Goal: Information Seeking & Learning: Learn about a topic

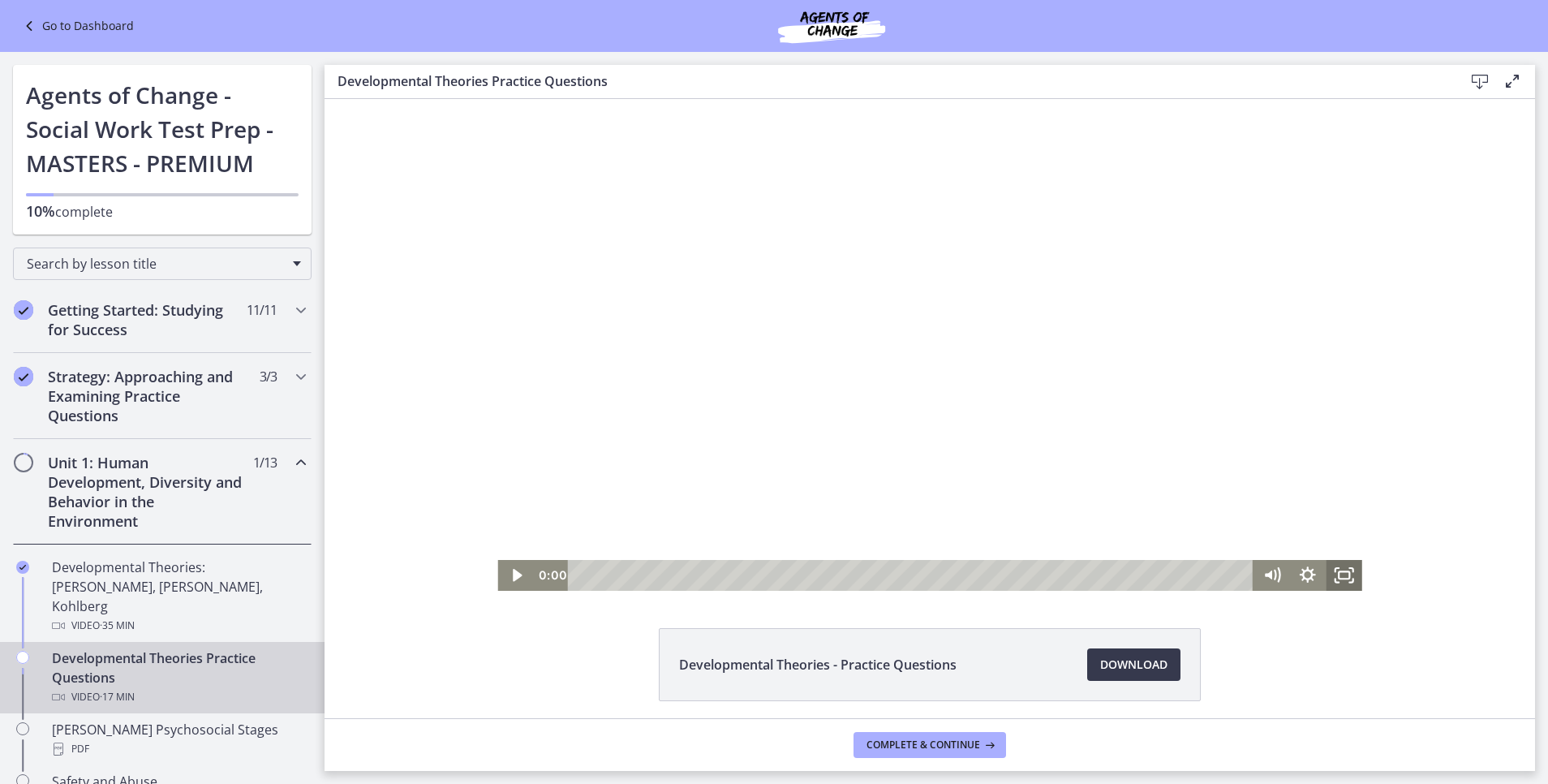
click at [1334, 583] on icon "Fullscreen" at bounding box center [1344, 575] width 35 height 31
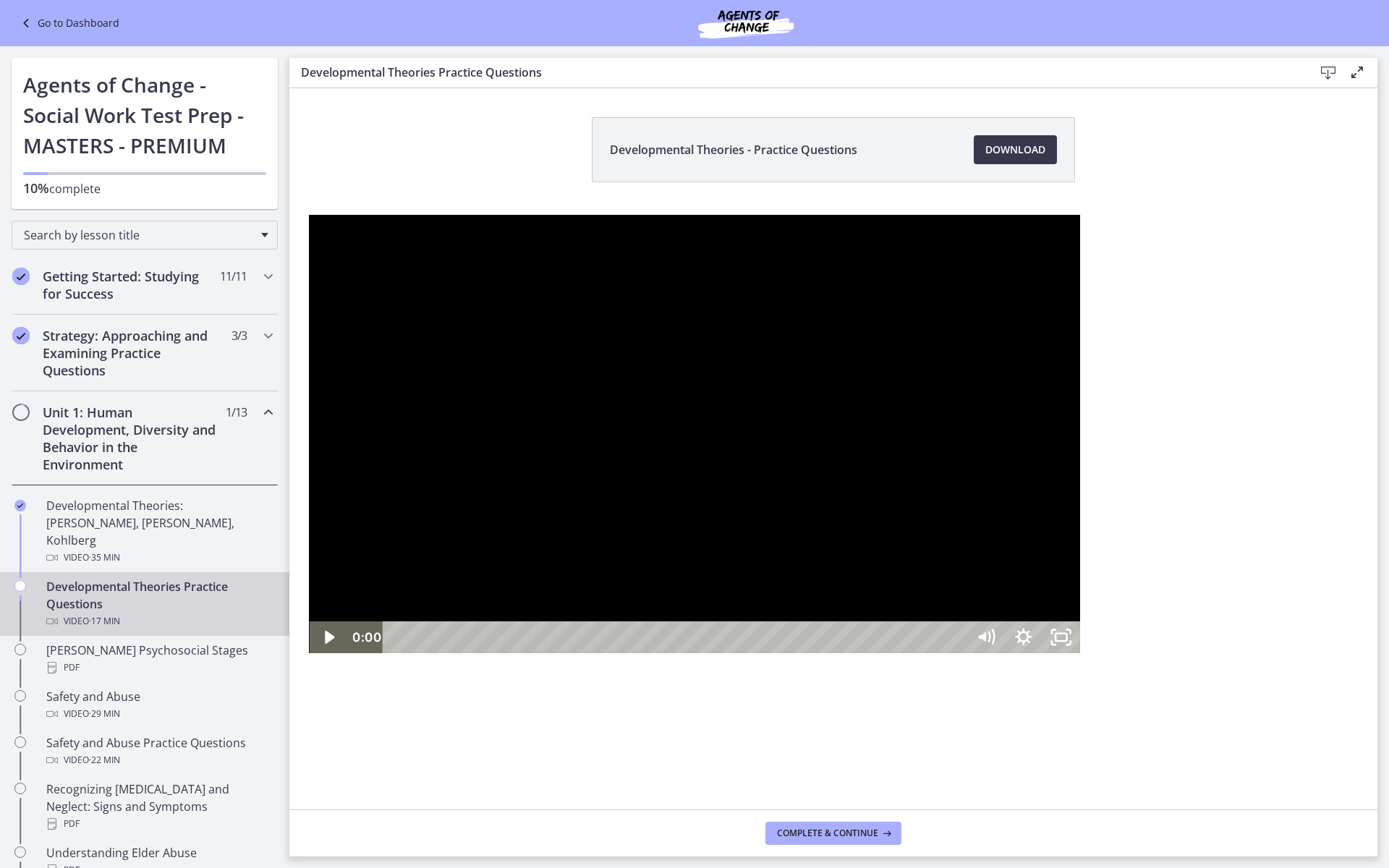
click at [491, 504] on div at bounding box center [694, 434] width 770 height 438
click at [993, 639] on icon "Mute" at bounding box center [992, 637] width 5 height 5
click at [988, 643] on icon "Unmute" at bounding box center [983, 637] width 9 height 11
click at [1008, 657] on icon "Mute" at bounding box center [986, 638] width 45 height 39
click at [1079, 654] on div at bounding box center [694, 434] width 770 height 438
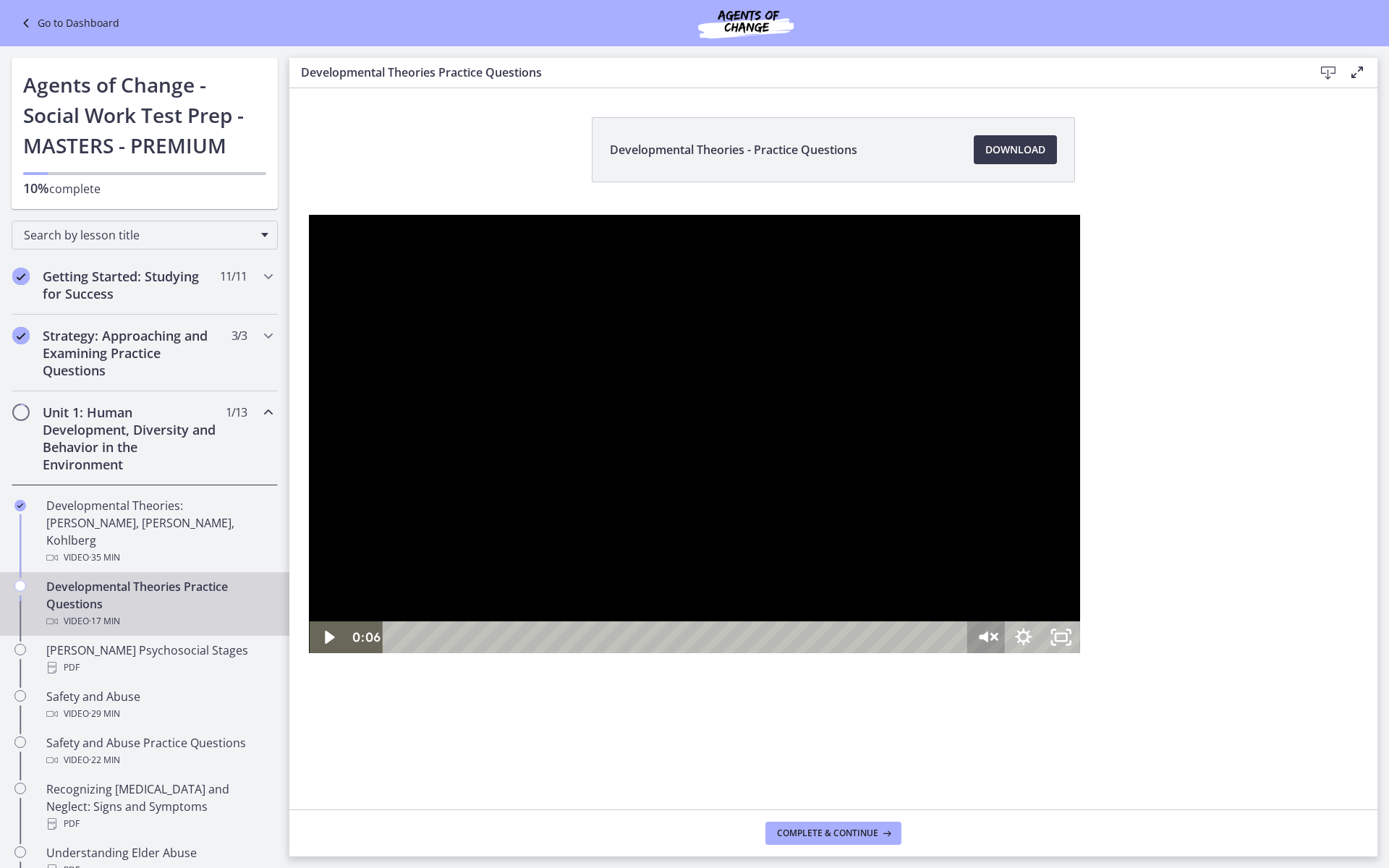
click at [1008, 657] on icon "Unmute" at bounding box center [986, 638] width 45 height 39
click at [1005, 654] on icon "Mute" at bounding box center [986, 637] width 38 height 32
click at [1079, 654] on div at bounding box center [694, 434] width 770 height 438
click at [1008, 657] on icon "Unmute" at bounding box center [986, 638] width 45 height 39
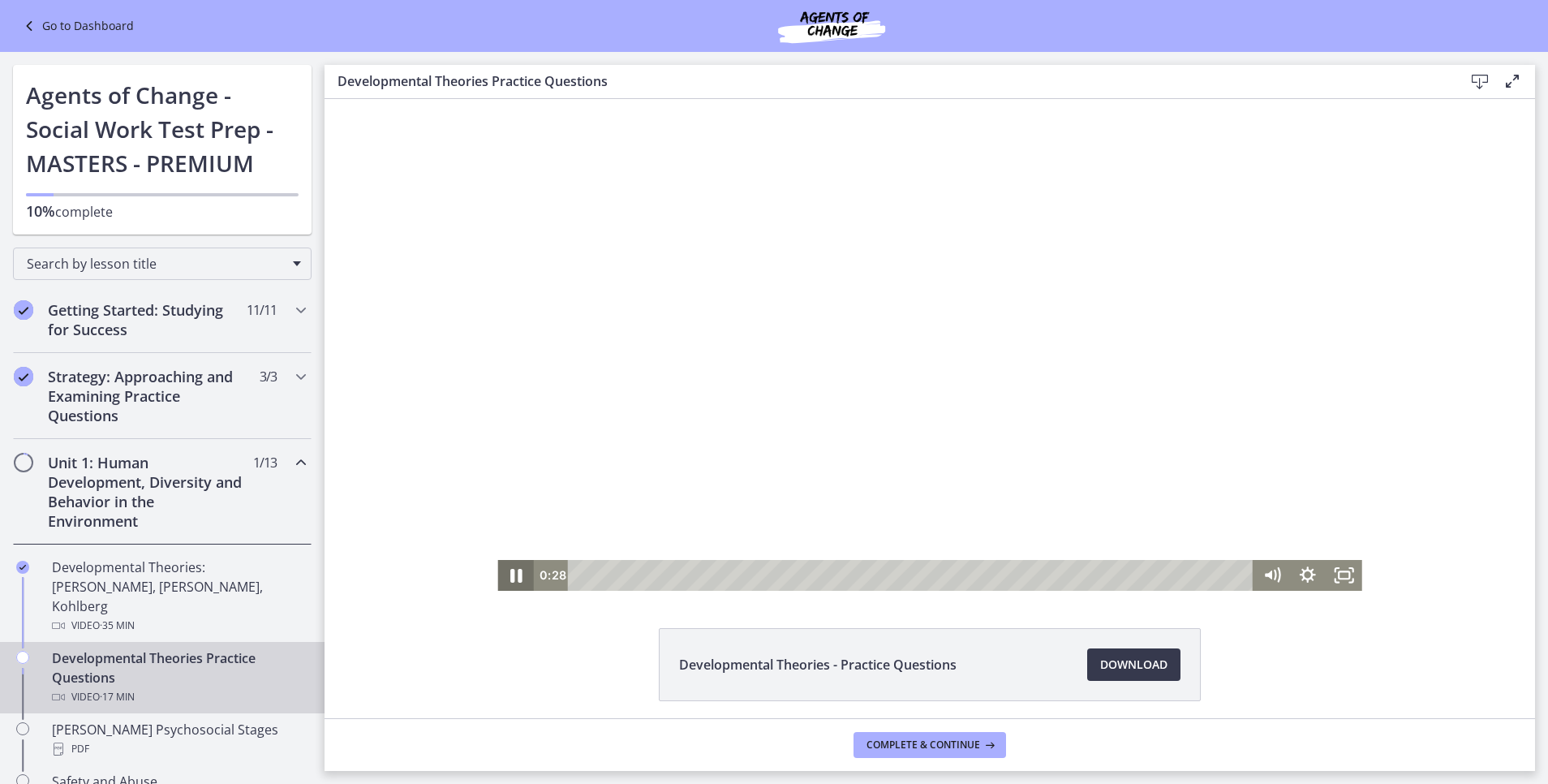
click at [499, 567] on icon "Pause" at bounding box center [515, 575] width 43 height 37
click at [1335, 564] on icon "Fullscreen" at bounding box center [1344, 575] width 35 height 31
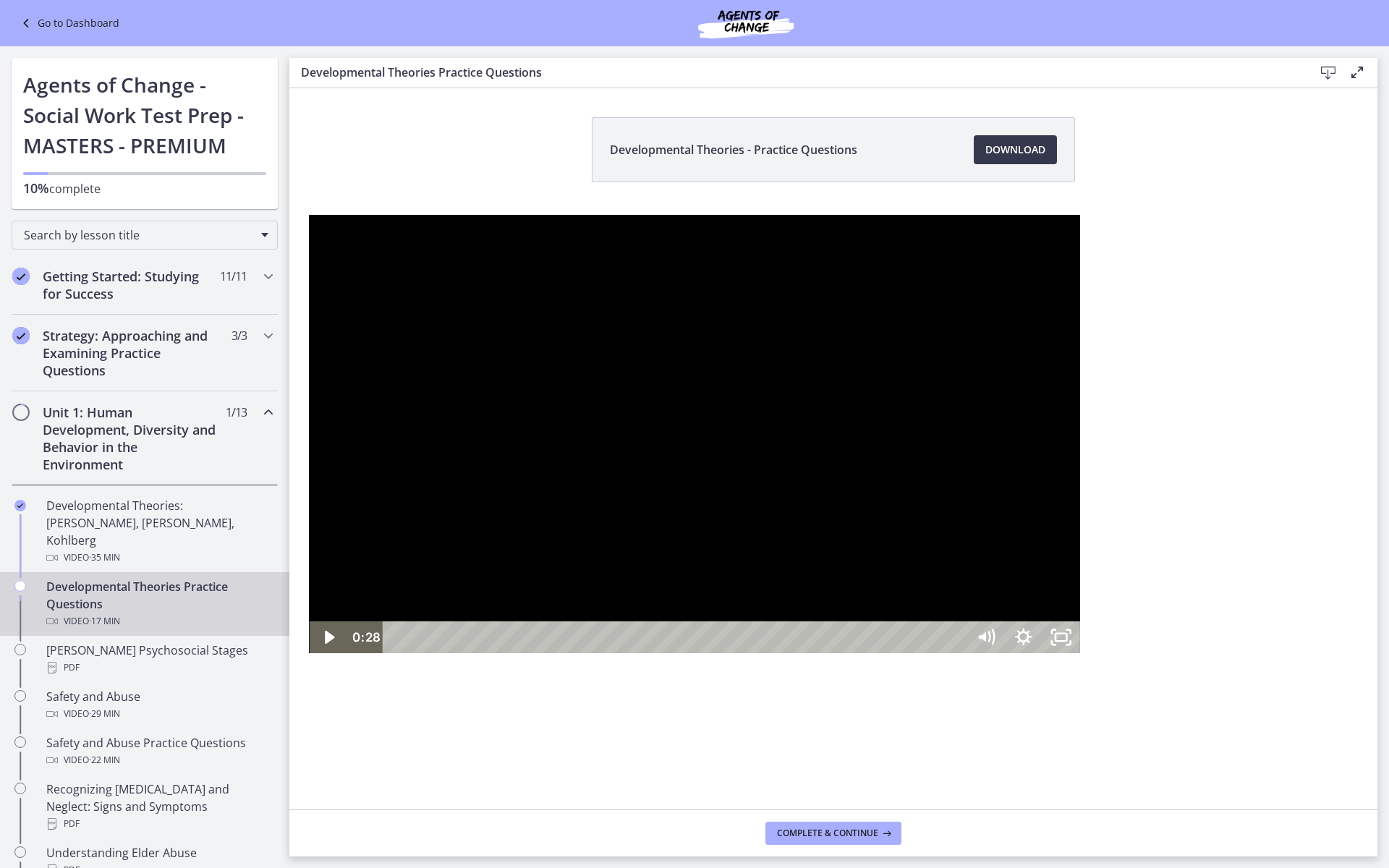
click at [412, 620] on div at bounding box center [694, 434] width 770 height 438
drag, startPoint x: 115, startPoint y: 850, endPoint x: 101, endPoint y: 849, distance: 14.0
click at [404, 643] on div "Playbar" at bounding box center [410, 638] width 11 height 11
click at [738, 462] on div at bounding box center [694, 434] width 770 height 438
click at [723, 218] on div at bounding box center [694, 434] width 770 height 438
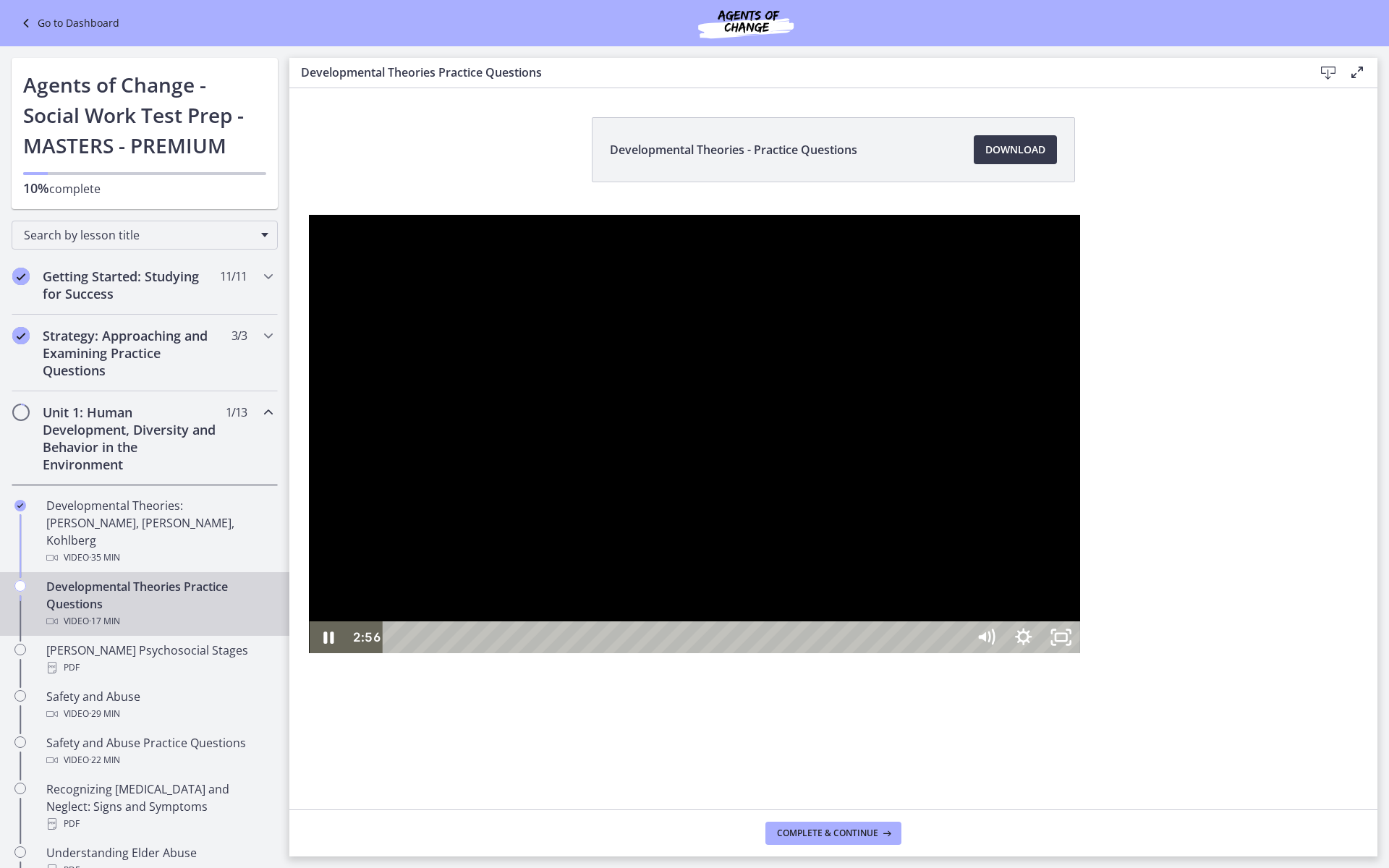
click at [694, 215] on div at bounding box center [694, 434] width 770 height 438
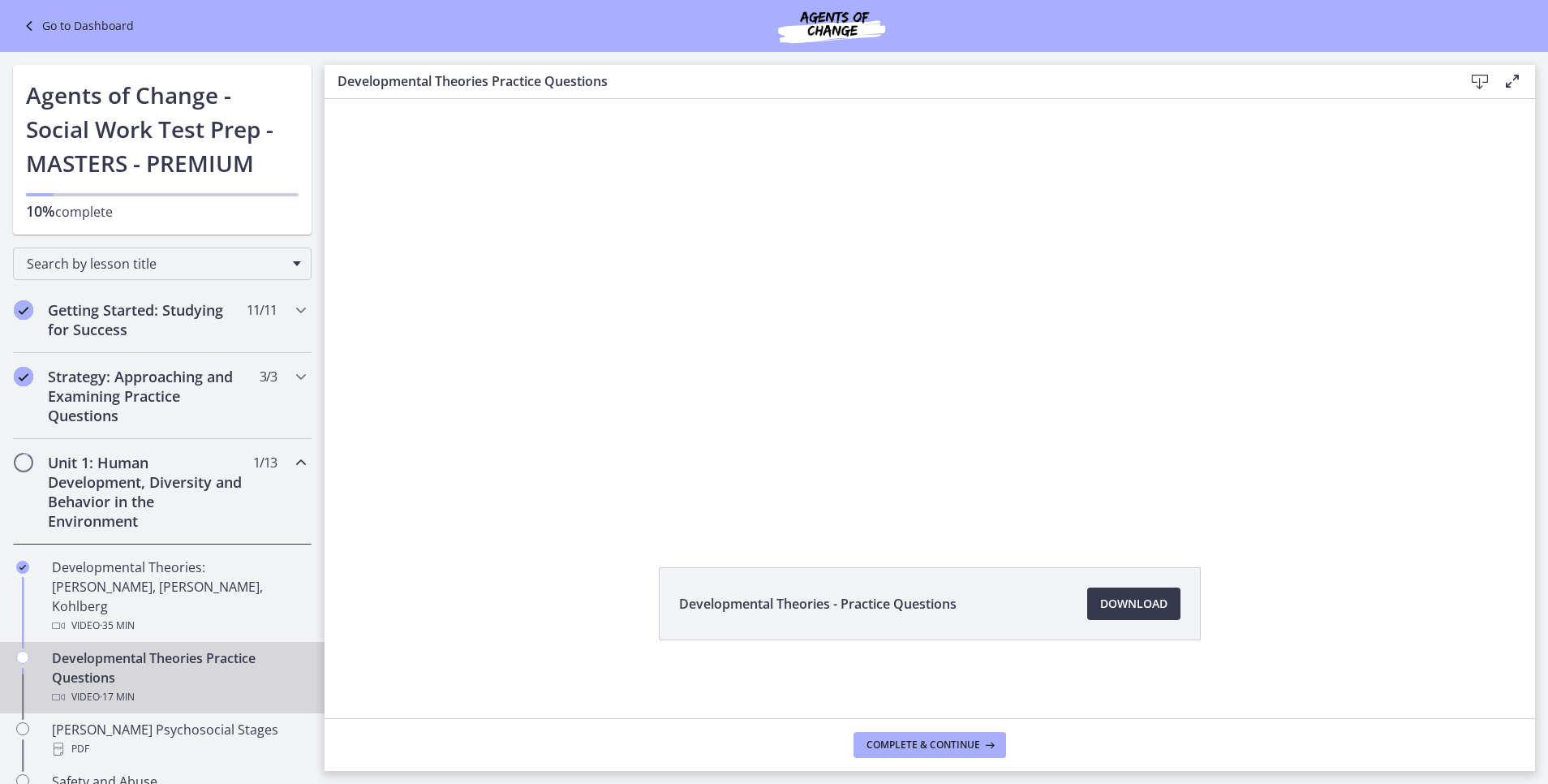
scroll to position [122, 0]
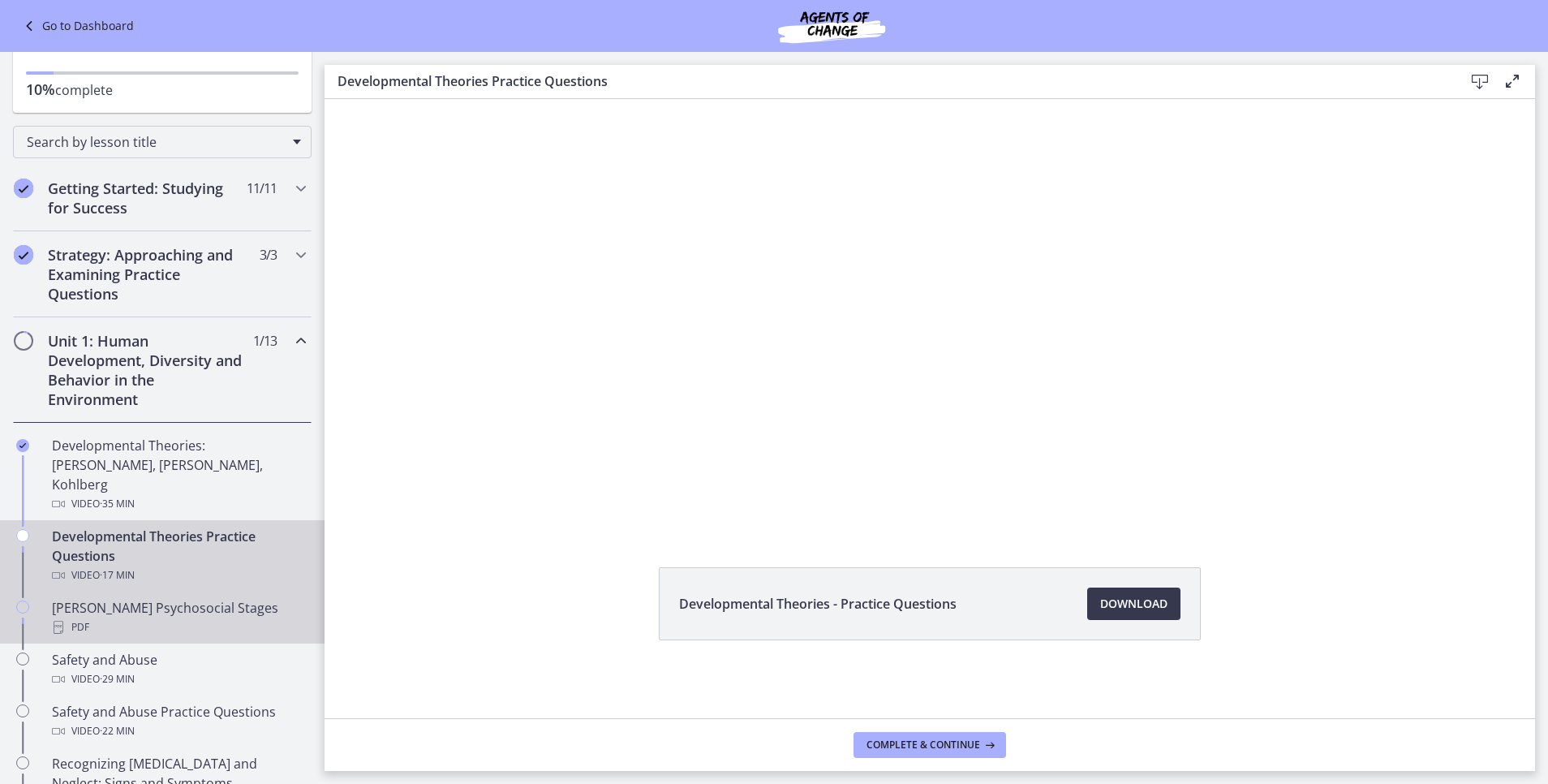
click at [138, 598] on div "[PERSON_NAME] Psychosocial Stages PDF" at bounding box center [179, 617] width 253 height 39
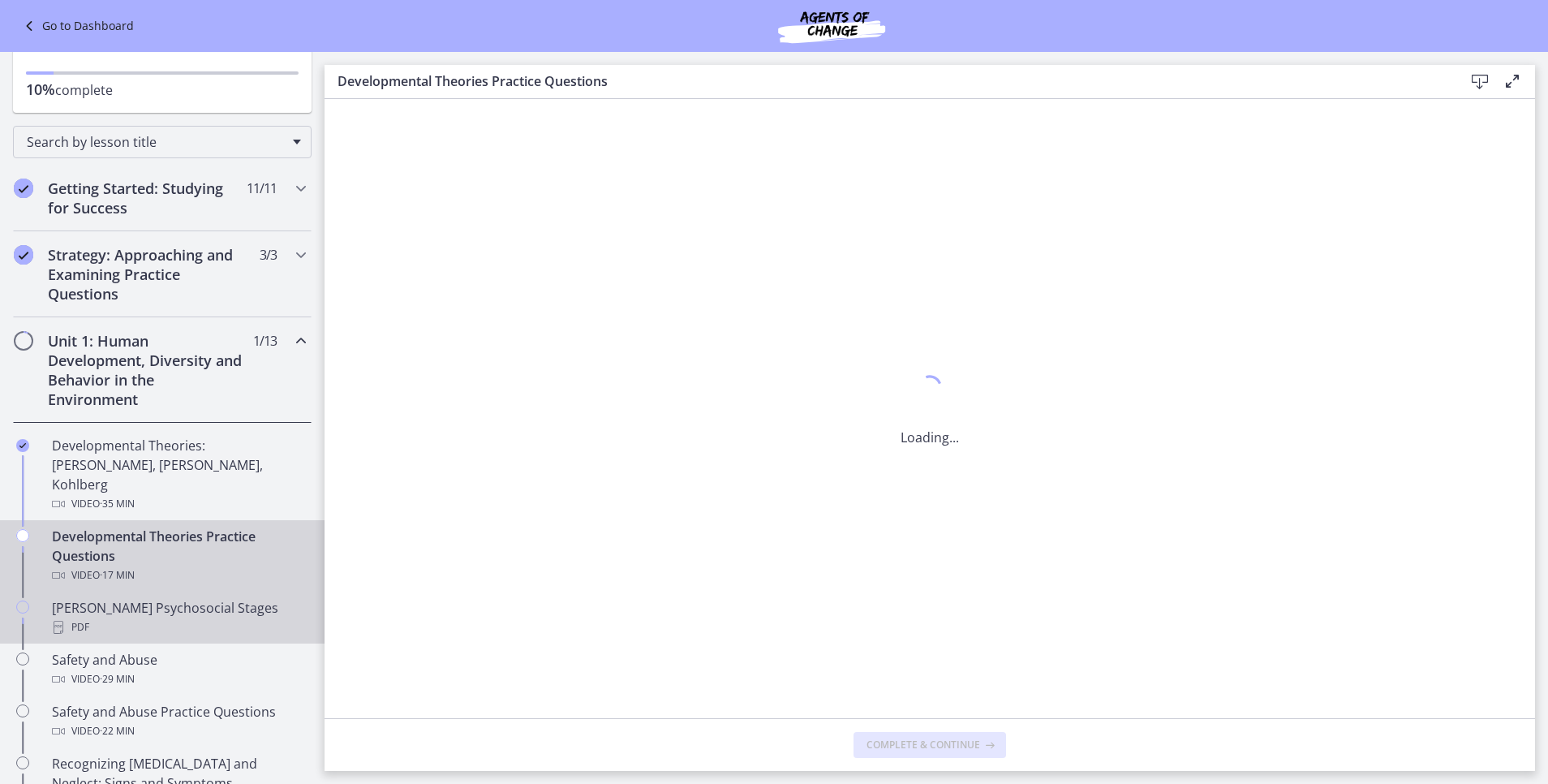
scroll to position [0, 0]
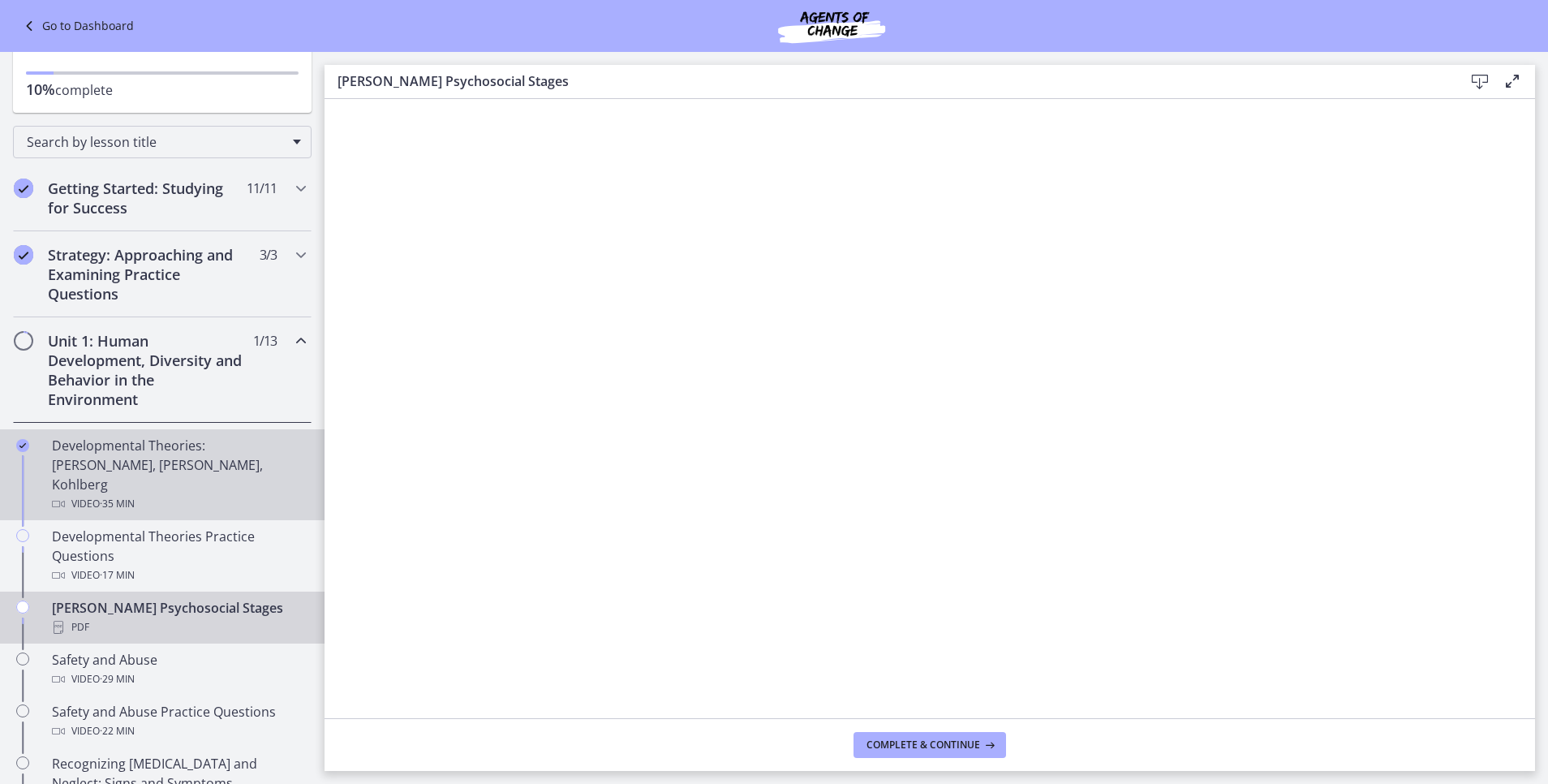
click at [172, 466] on div "Developmental Theories: [PERSON_NAME], [PERSON_NAME], Kohlberg Video · 35 min" at bounding box center [179, 475] width 253 height 78
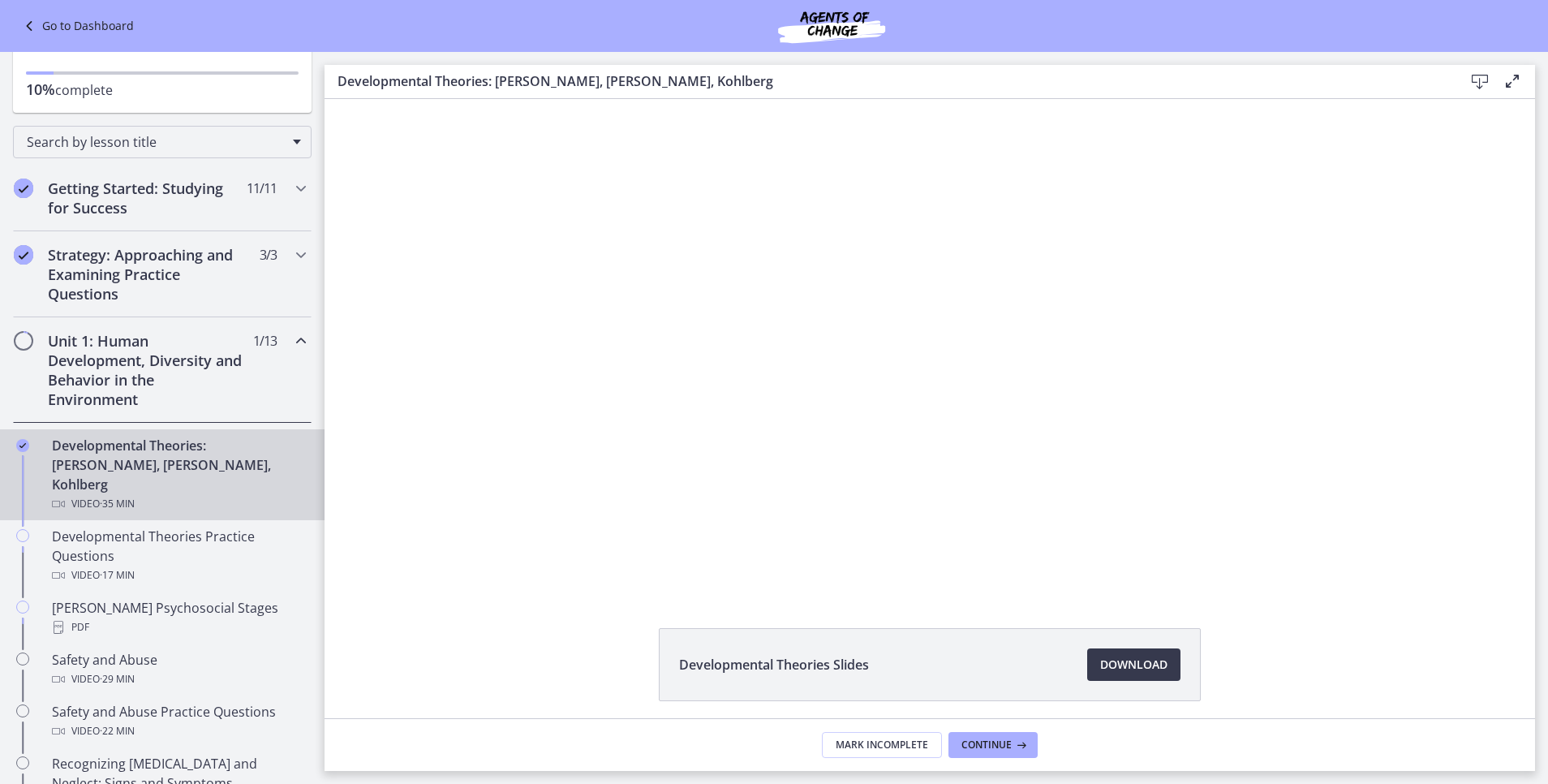
click at [887, 313] on div "Click for sound @keyframes VOLUME_SMALL_WAVE_FLASH { 0% { opacity: 0; } 33% { o…" at bounding box center [929, 345] width 874 height 491
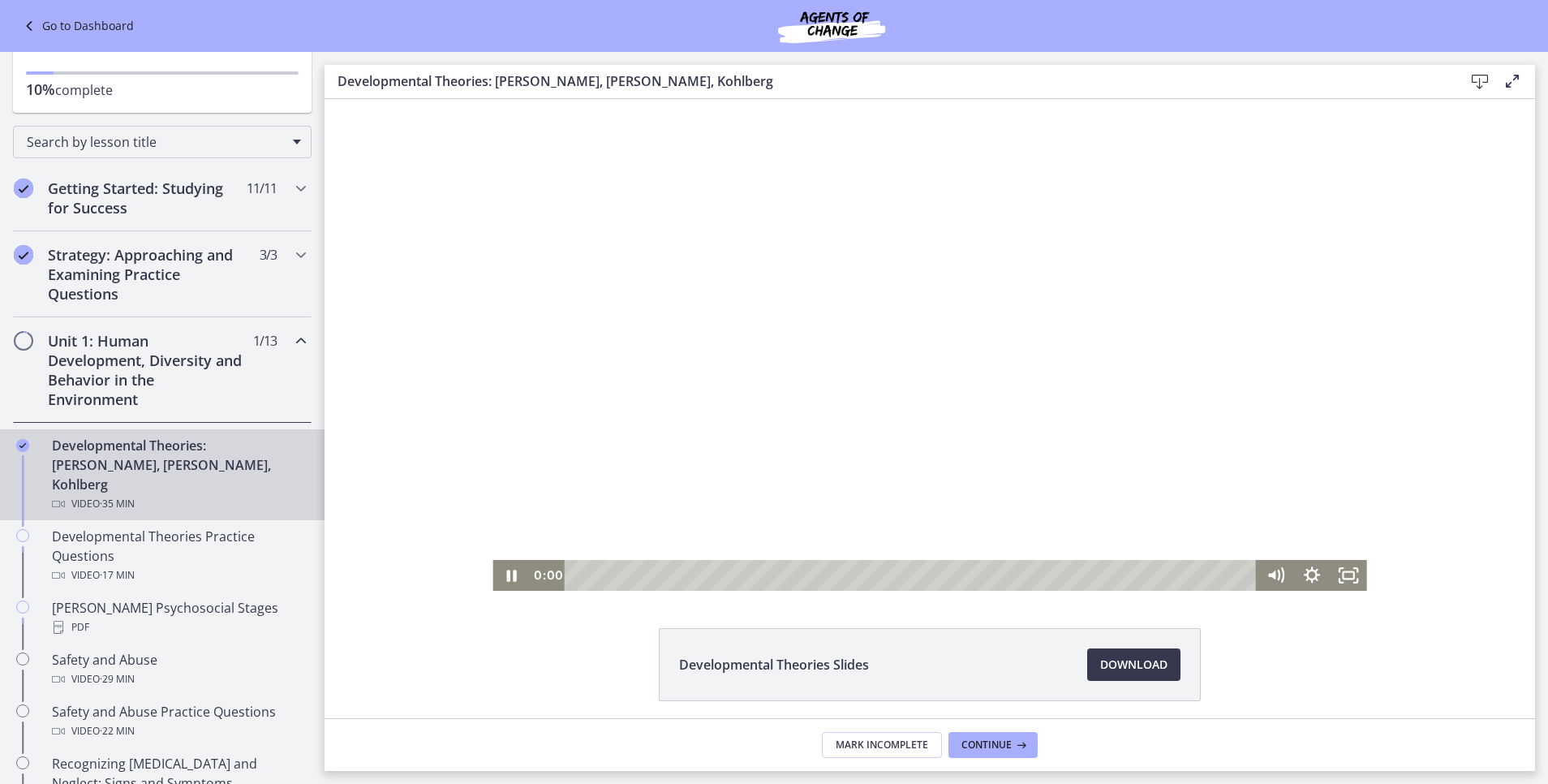
drag, startPoint x: 1198, startPoint y: 574, endPoint x: 810, endPoint y: 698, distance: 407.3
click at [484, 590] on html "Click for sound @keyframes VOLUME_SMALL_WAVE_FLASH { 0% { opacity: 0; } 33% { o…" at bounding box center [929, 345] width 1210 height 491
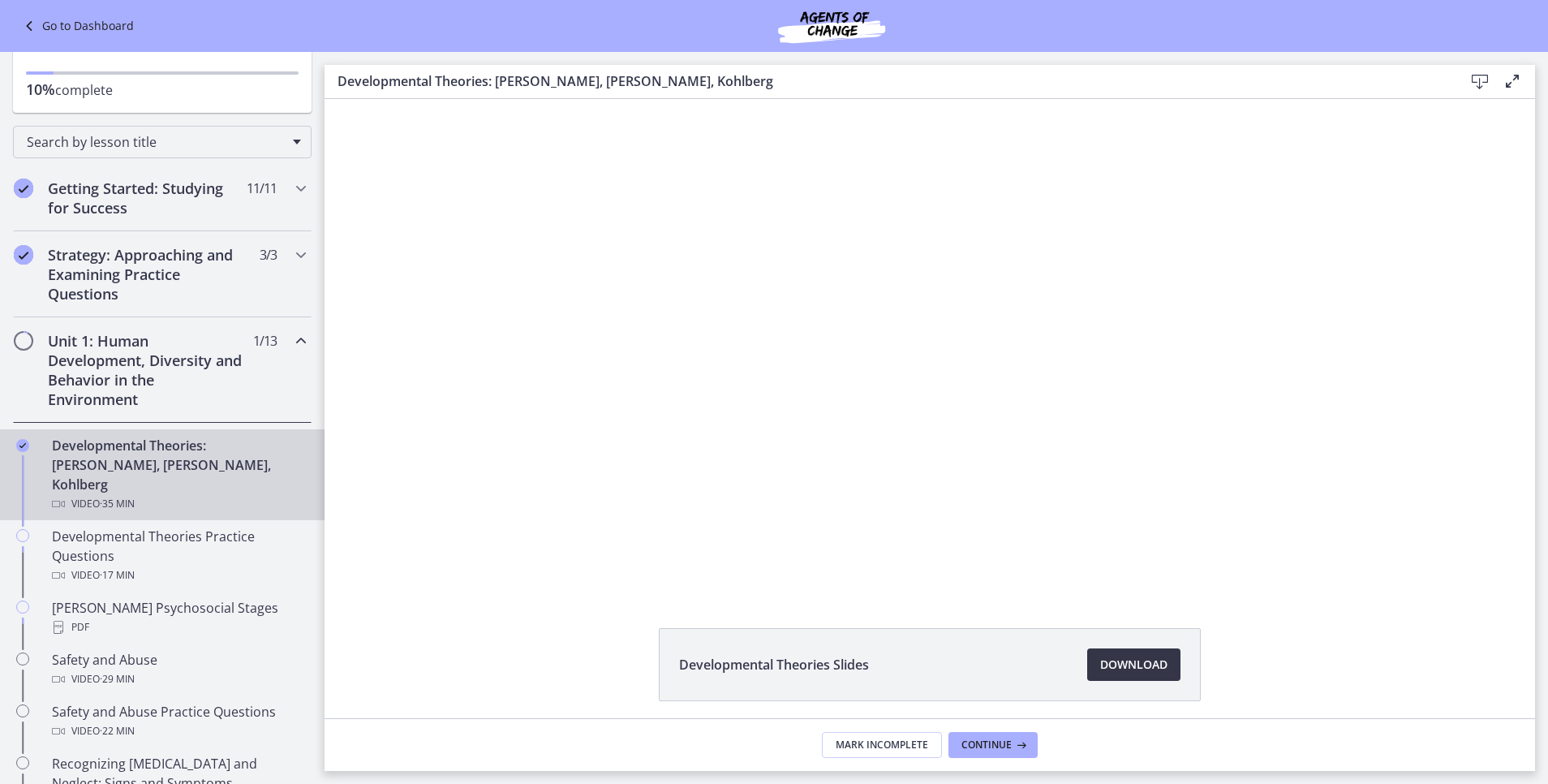
click at [1117, 664] on span "Download Opens in a new window" at bounding box center [1134, 665] width 67 height 19
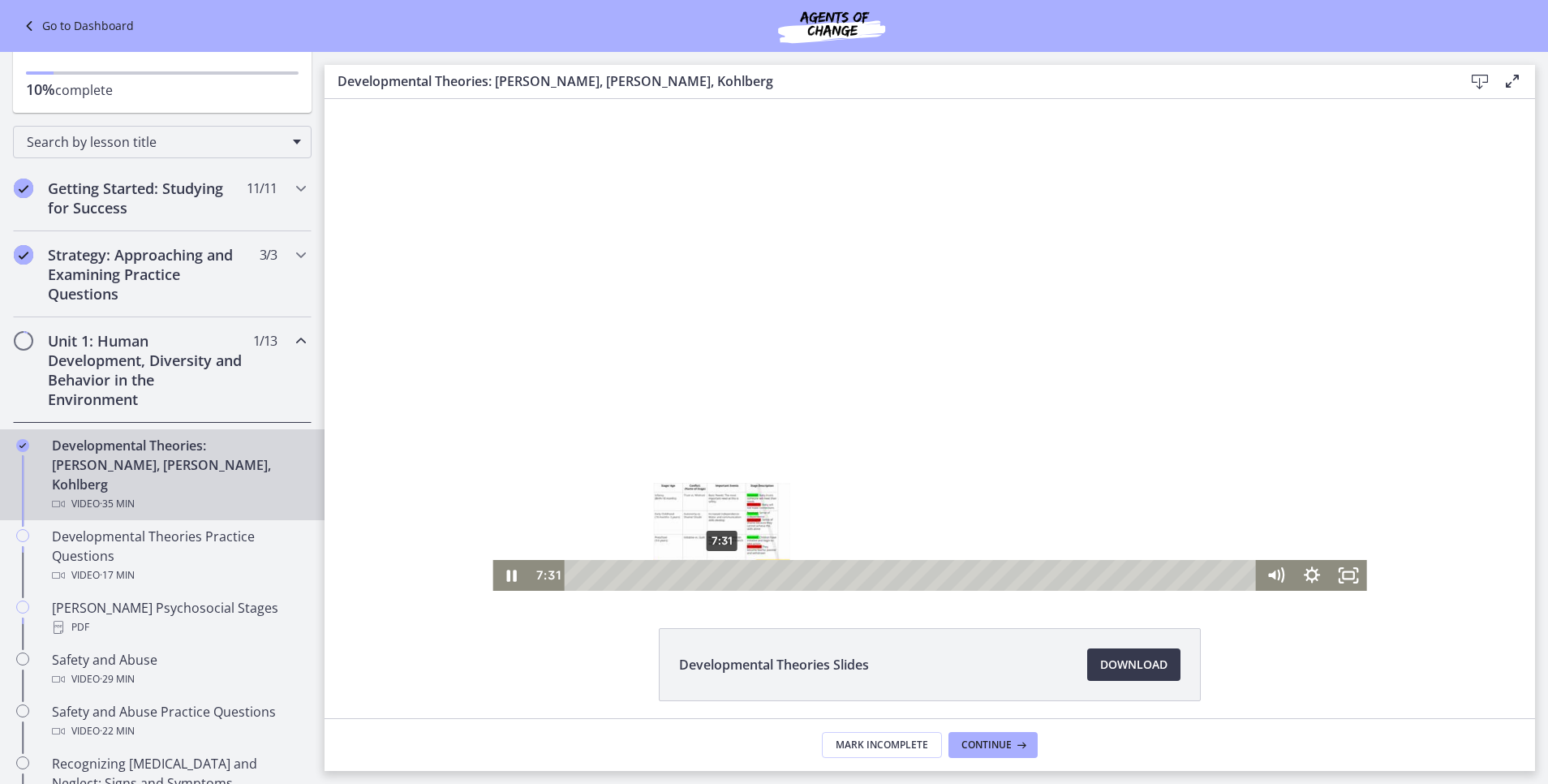
click at [713, 573] on div "7:31" at bounding box center [912, 575] width 671 height 31
click at [702, 575] on div "7:06" at bounding box center [912, 575] width 671 height 31
click at [716, 578] on div "7:41" at bounding box center [912, 575] width 671 height 31
click at [805, 579] on div "12:16" at bounding box center [912, 575] width 671 height 31
click at [506, 574] on icon "Pause" at bounding box center [512, 575] width 12 height 14
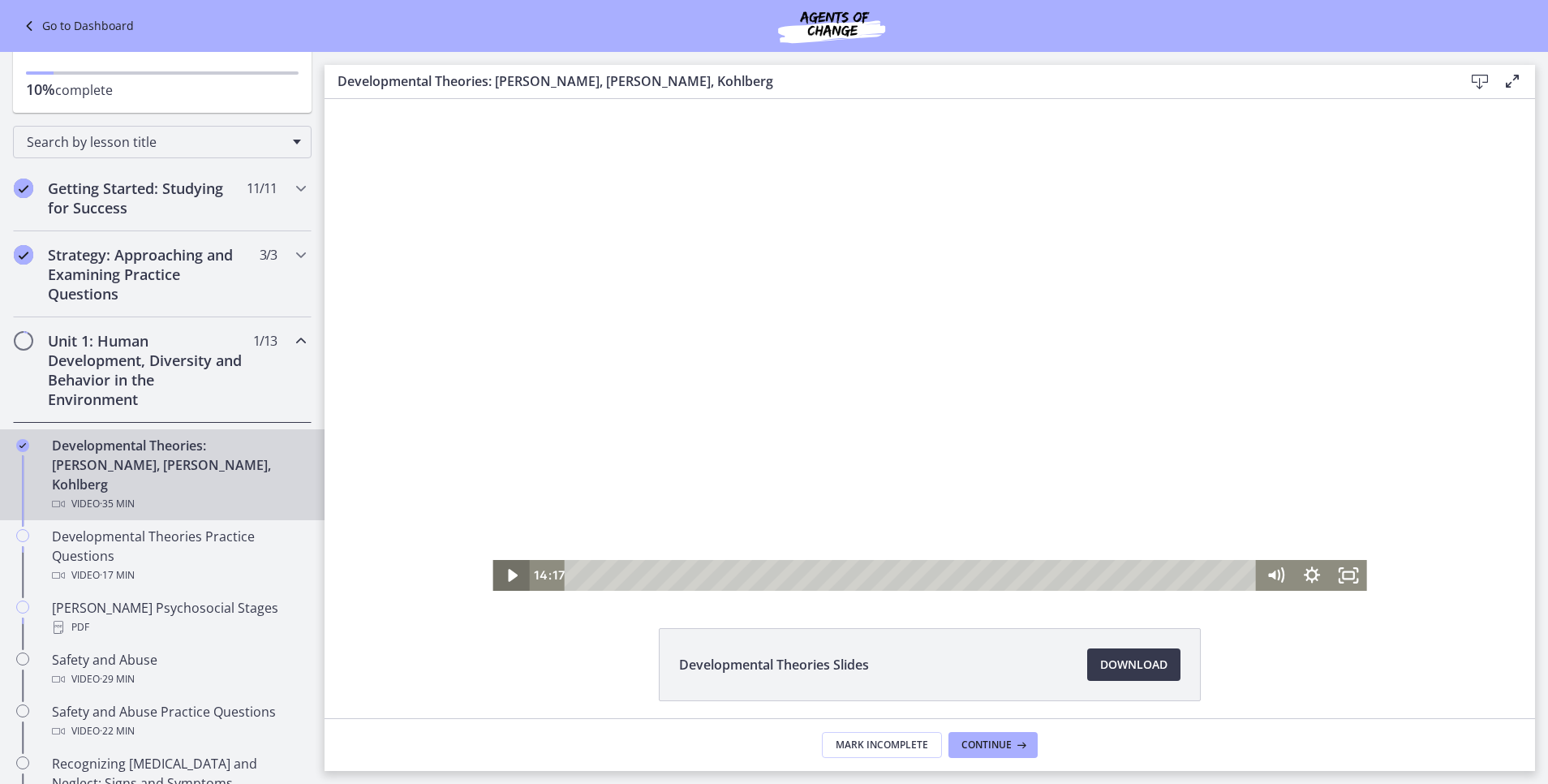
click at [499, 567] on icon "Play Video" at bounding box center [512, 575] width 36 height 31
click at [507, 577] on icon "Pause" at bounding box center [511, 575] width 10 height 12
click at [494, 572] on icon "Play Video" at bounding box center [512, 575] width 36 height 31
click at [887, 611] on div "Developmental Theories Slides Download Opens in a new window" at bounding box center [929, 408] width 1210 height 619
click at [495, 581] on icon "Pause" at bounding box center [511, 575] width 44 height 37
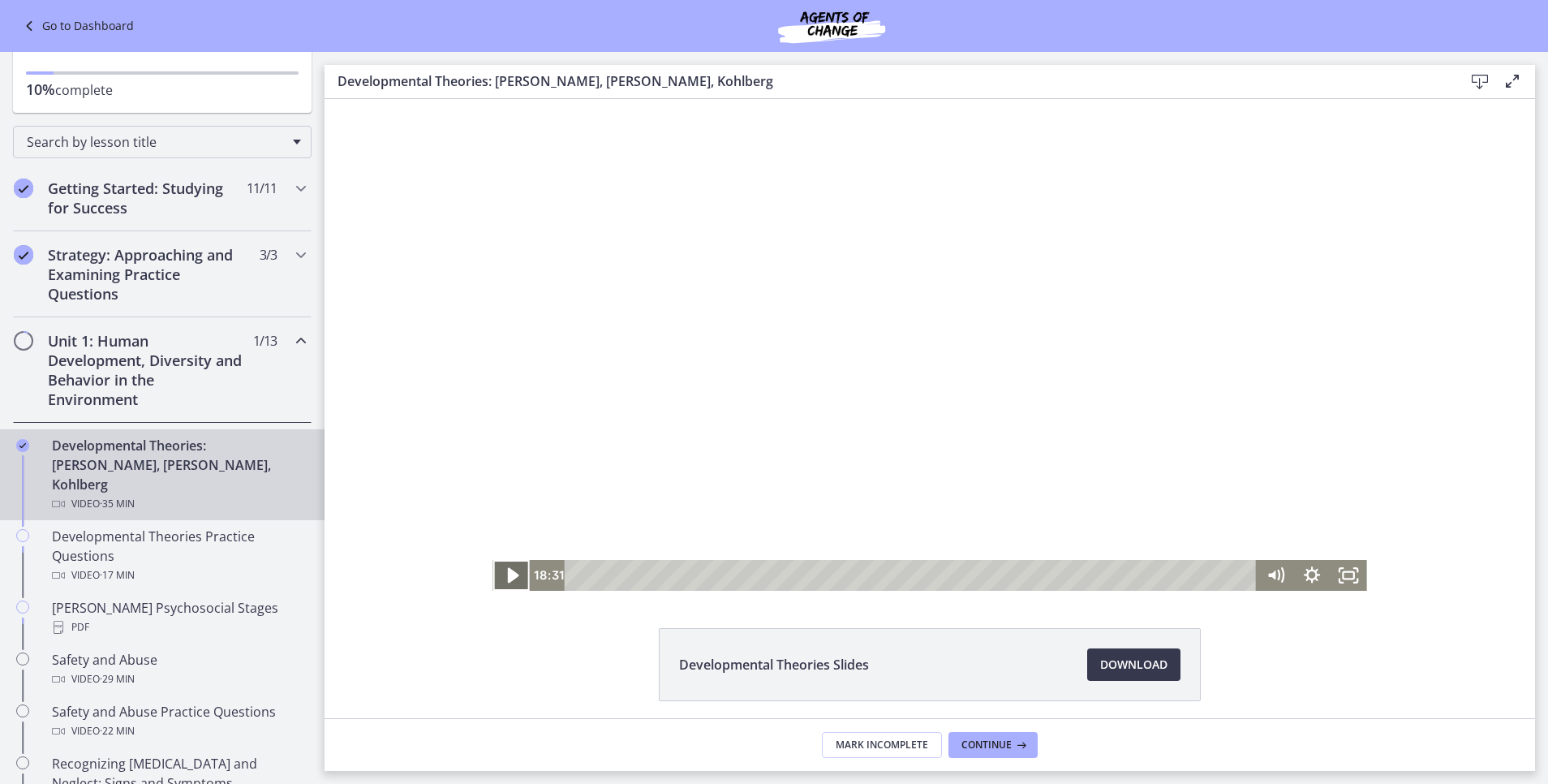
click at [498, 578] on icon "Play Video" at bounding box center [513, 575] width 44 height 37
click at [494, 586] on icon "Pause" at bounding box center [510, 575] width 36 height 31
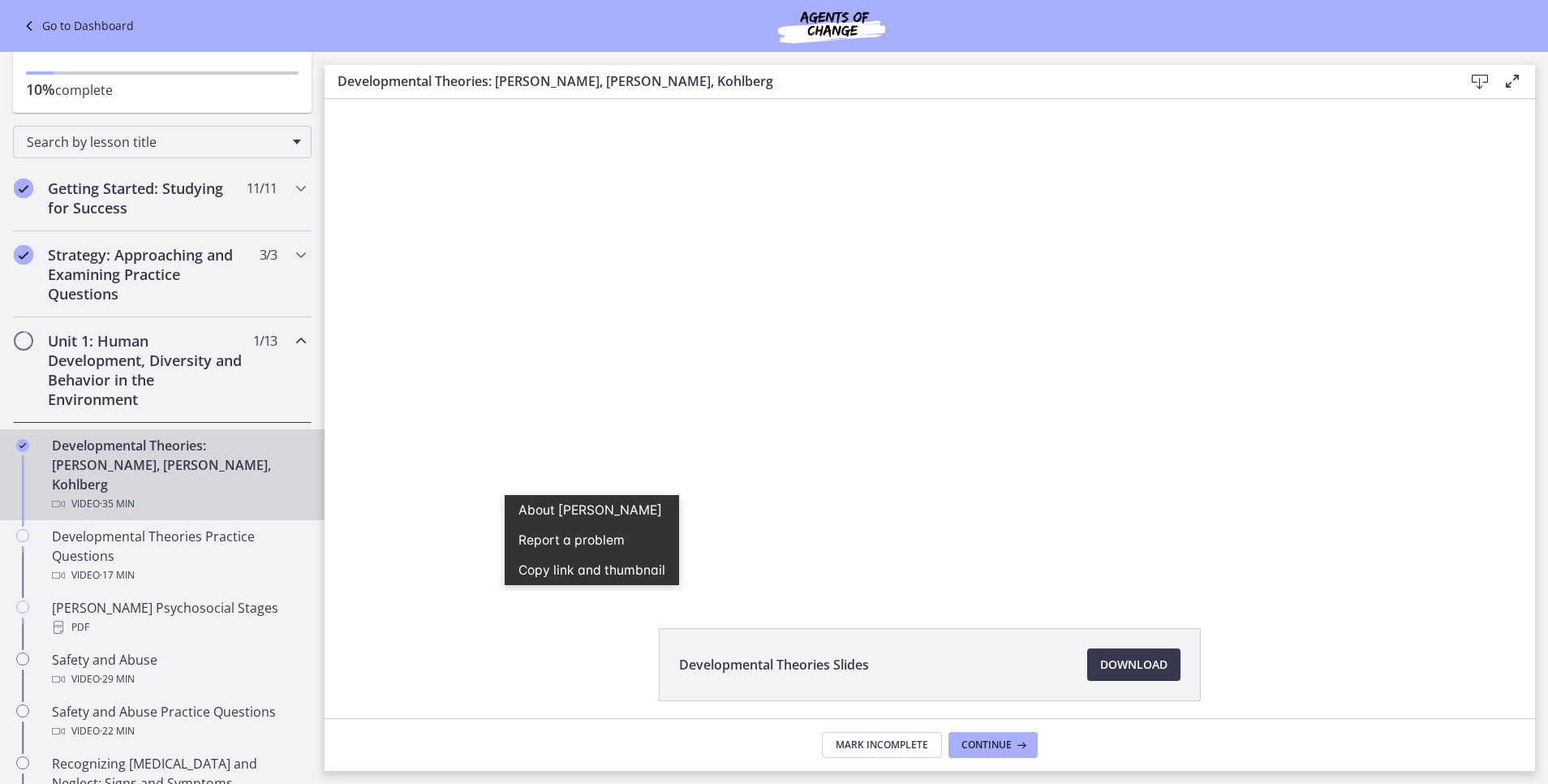
click at [402, 594] on div "Developmental Theories Slides Download Opens in a new window" at bounding box center [929, 408] width 1210 height 619
